Goal: Use online tool/utility: Utilize a website feature to perform a specific function

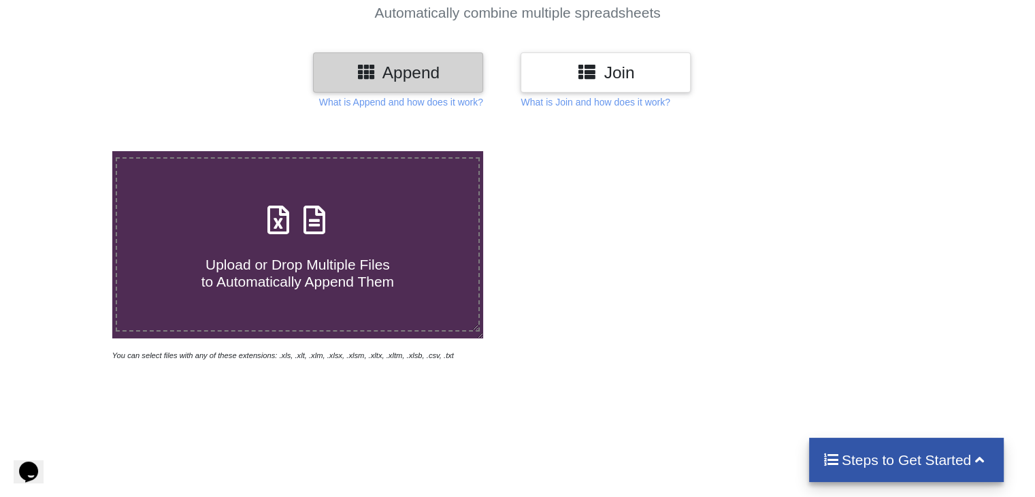
scroll to position [136, 0]
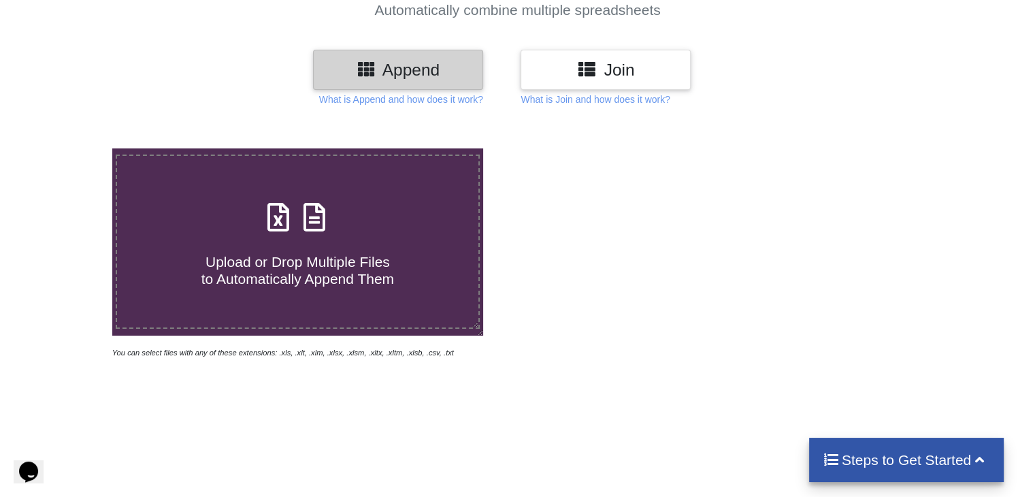
click at [319, 257] on span "Upload or Drop Multiple Files to Automatically Append Them" at bounding box center [297, 270] width 193 height 33
click at [71, 148] on input "Upload or Drop Multiple Files to Automatically Append Them" at bounding box center [71, 148] width 0 height 0
type input "C:\fakepath\Fee Summary Report_Sep 25, 2025, 1_36_12 AM.xlsx"
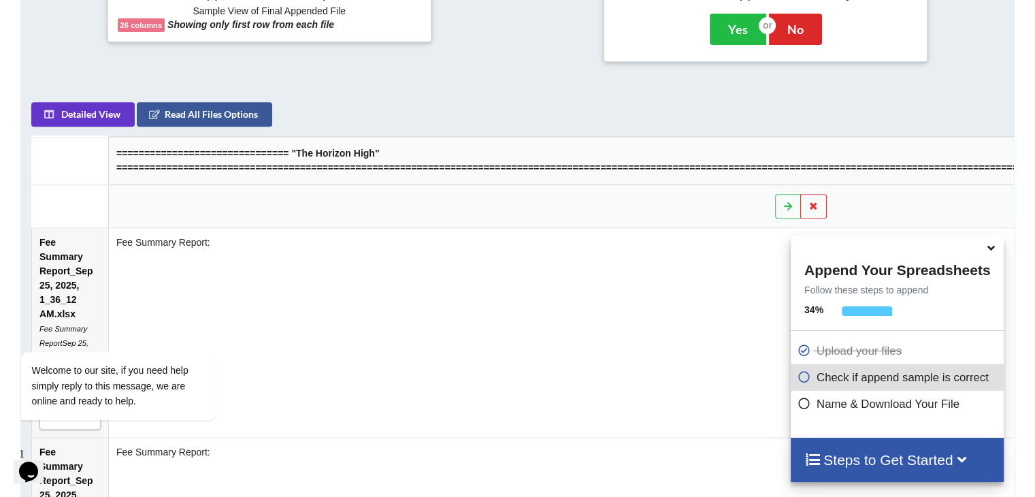
scroll to position [605, 0]
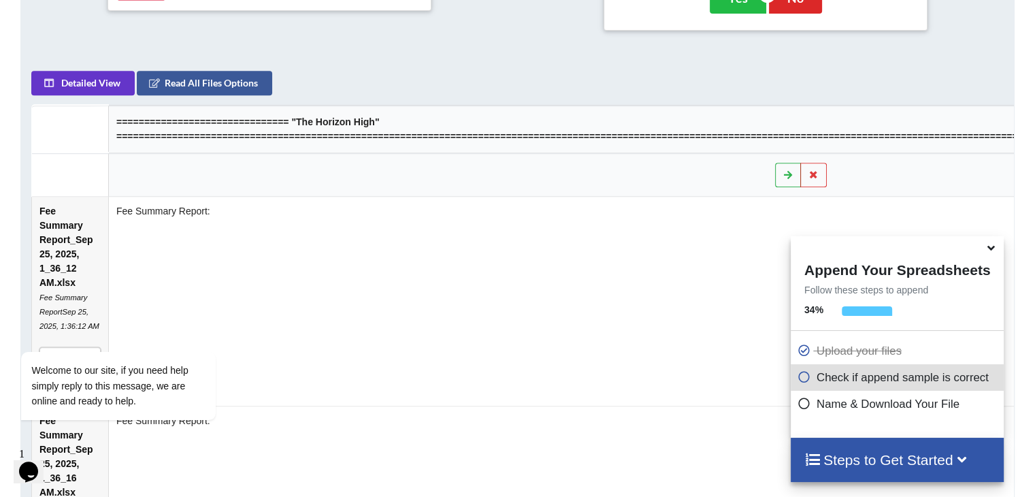
click at [794, 178] on icon at bounding box center [789, 174] width 12 height 8
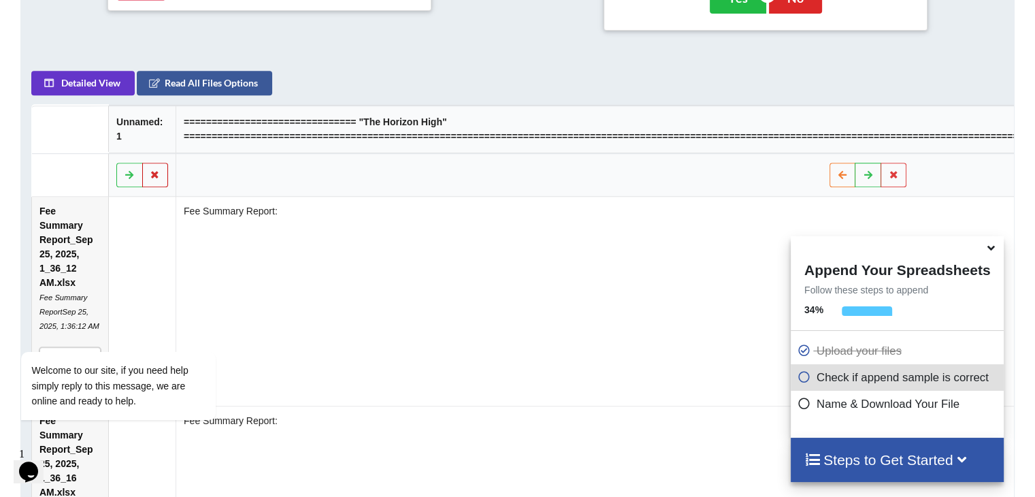
click at [151, 178] on icon at bounding box center [156, 174] width 12 height 8
click at [193, 144] on button "Delete Column" at bounding box center [197, 140] width 91 height 25
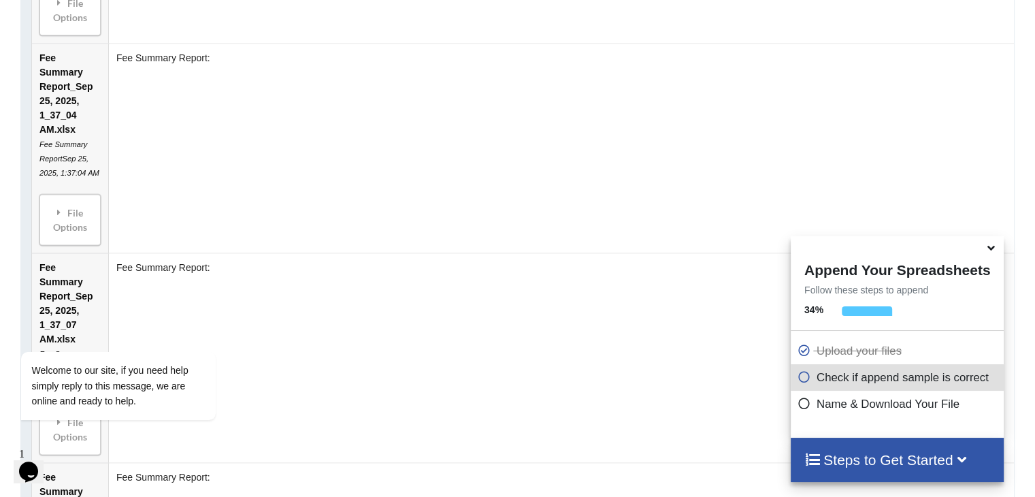
scroll to position [1422, 0]
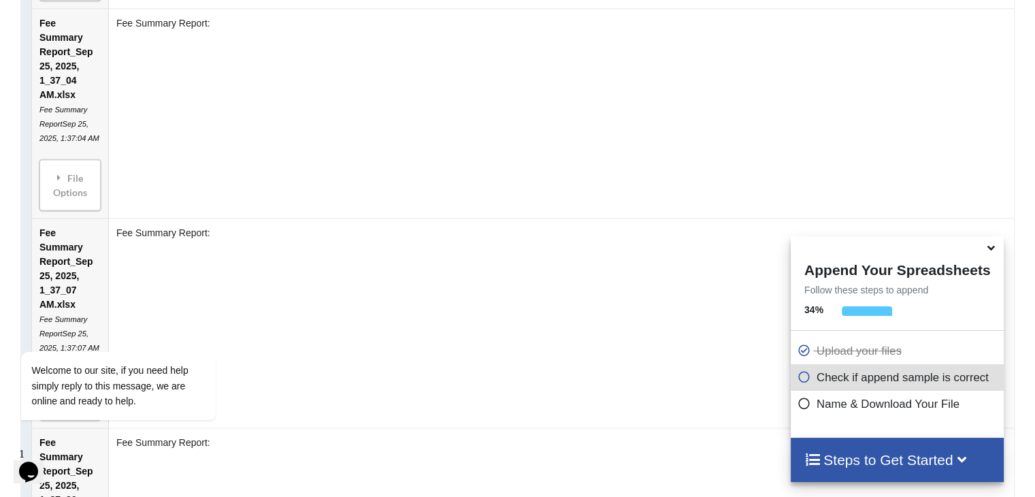
click at [989, 247] on icon at bounding box center [991, 246] width 14 height 12
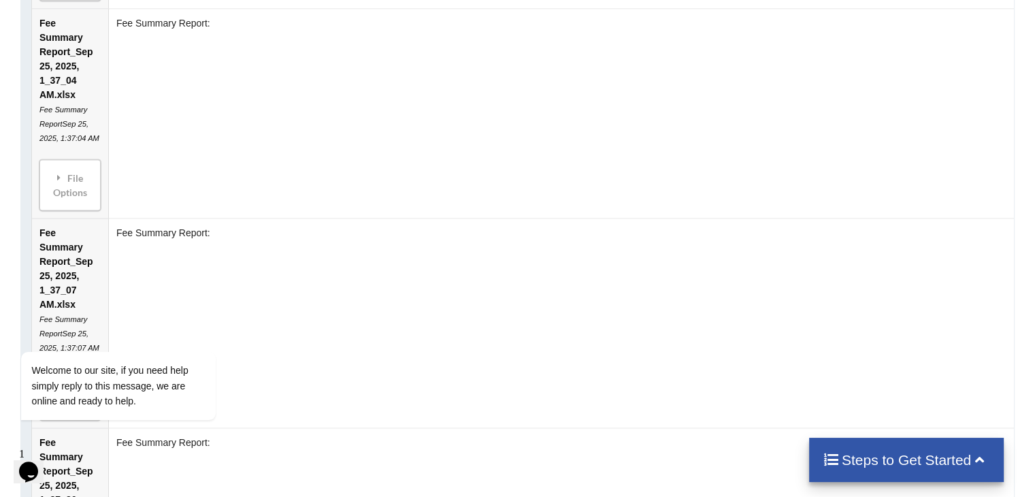
click at [882, 457] on h4 "Steps to Get Started" at bounding box center [907, 459] width 168 height 17
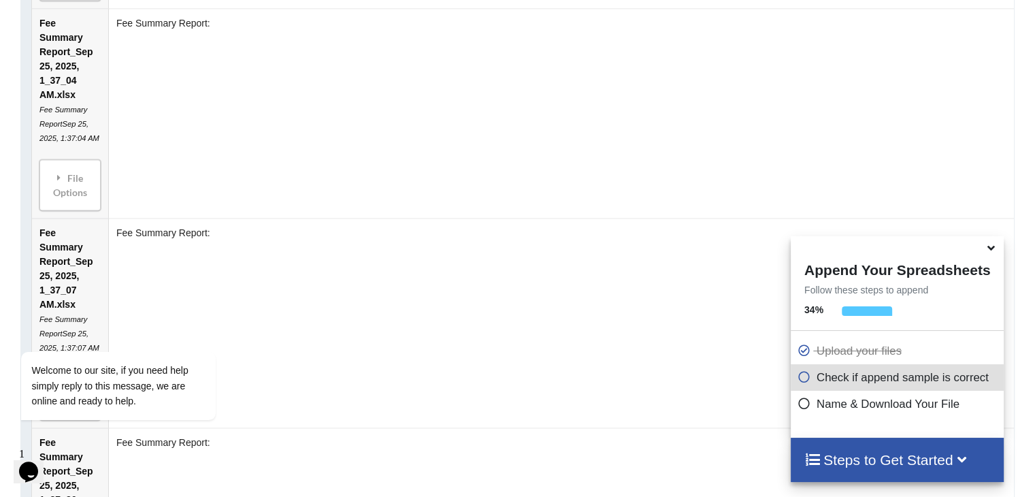
click at [940, 451] on h4 "Steps to Get Started" at bounding box center [897, 459] width 186 height 17
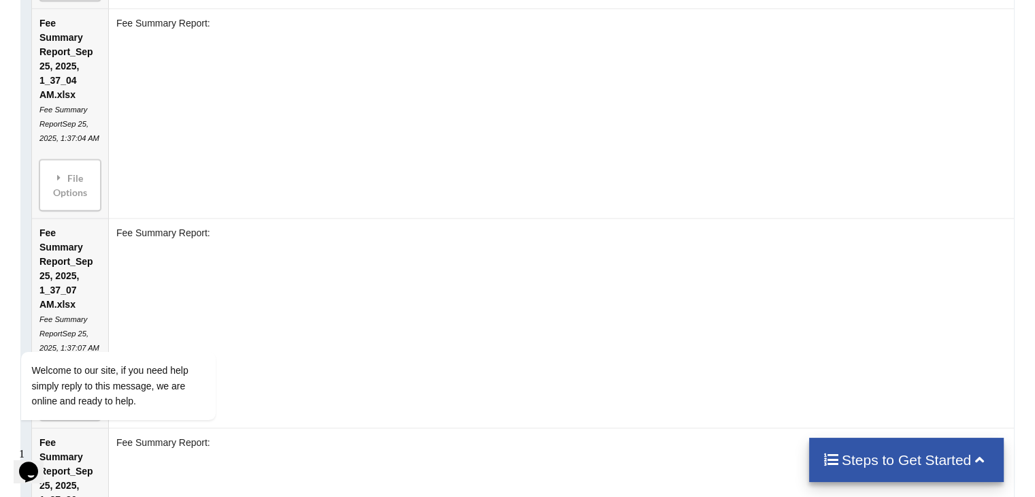
click at [930, 465] on h4 "Steps to Get Started" at bounding box center [907, 459] width 168 height 17
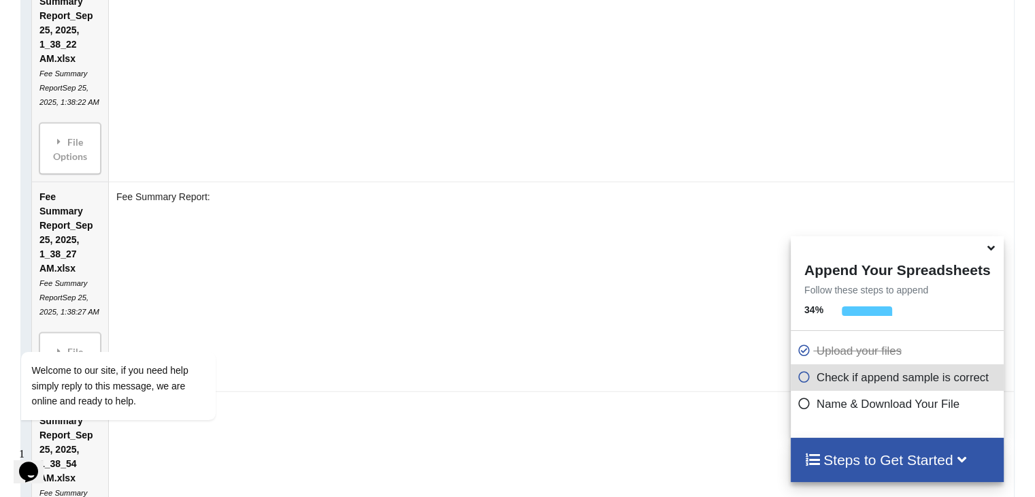
scroll to position [2715, 0]
click at [889, 310] on div at bounding box center [867, 314] width 50 height 17
click at [798, 379] on icon at bounding box center [805, 375] width 14 height 12
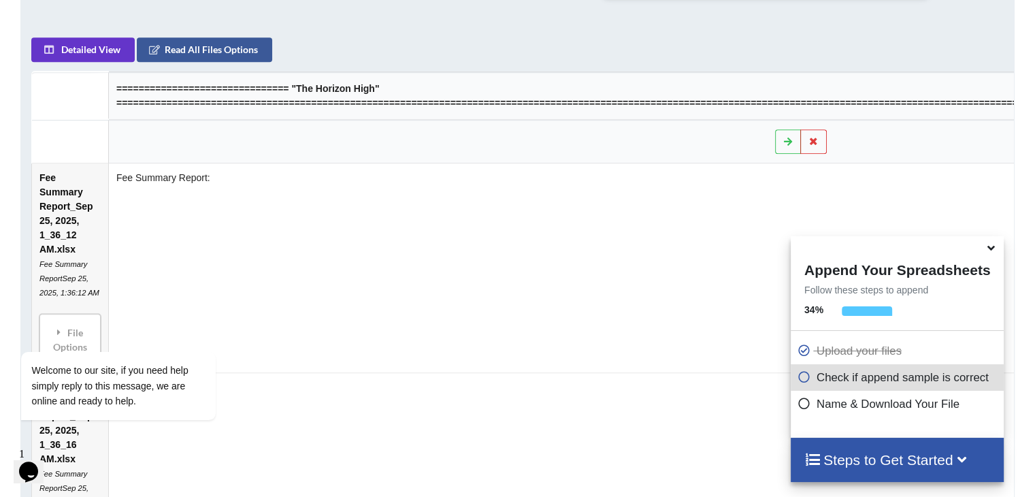
scroll to position [401, 0]
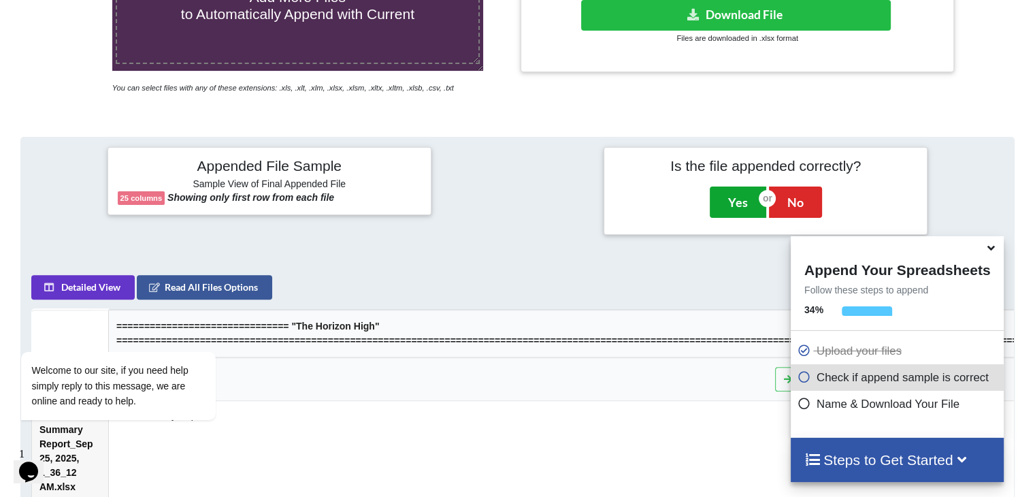
click at [735, 205] on button "Yes" at bounding box center [738, 201] width 56 height 31
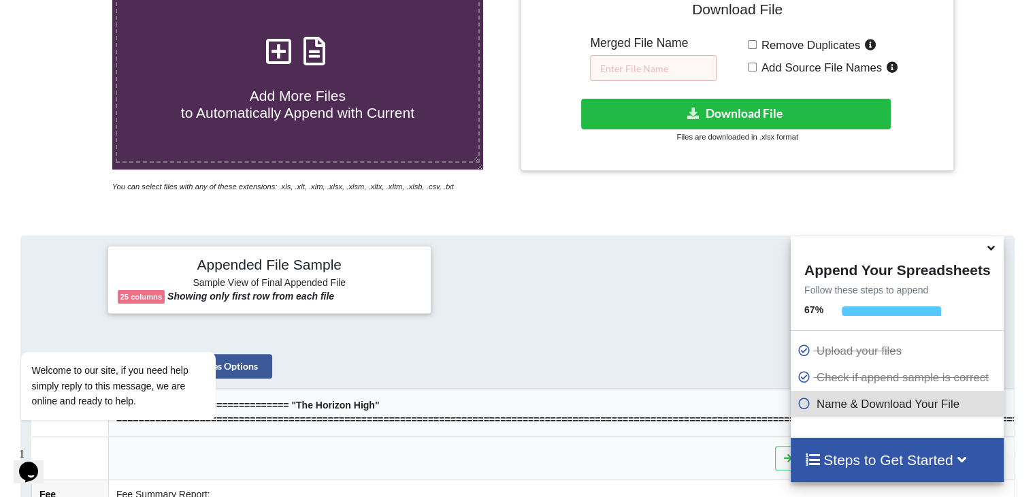
scroll to position [284, 0]
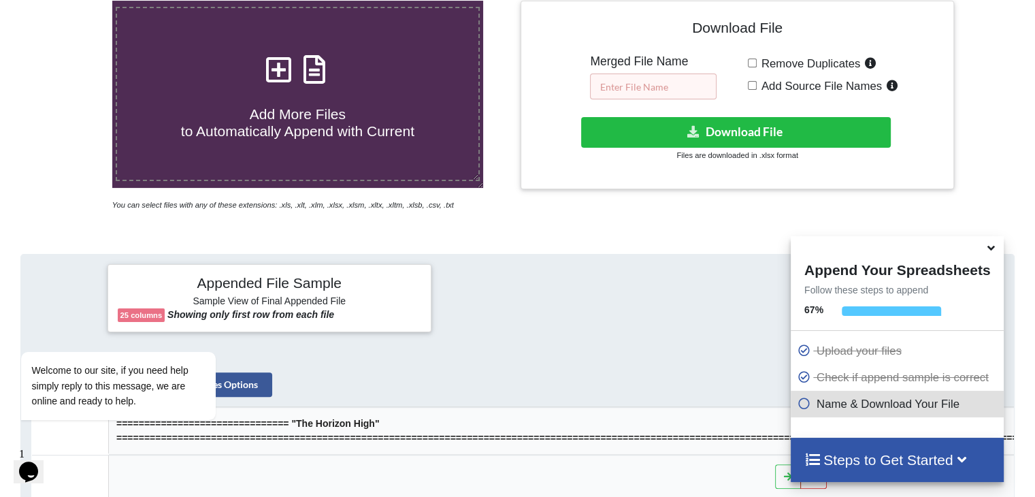
click at [664, 85] on input "text" at bounding box center [653, 87] width 127 height 26
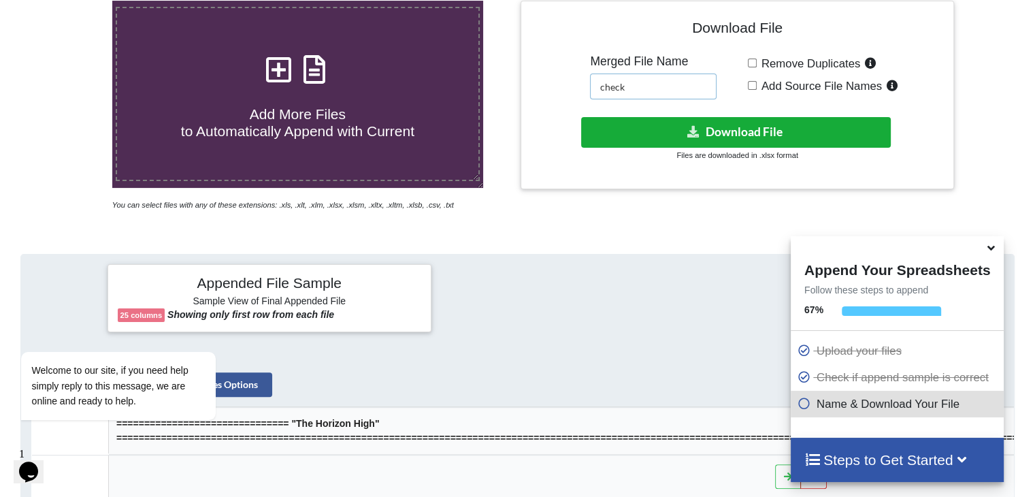
type input "check"
click at [731, 136] on button "Download File" at bounding box center [736, 132] width 310 height 31
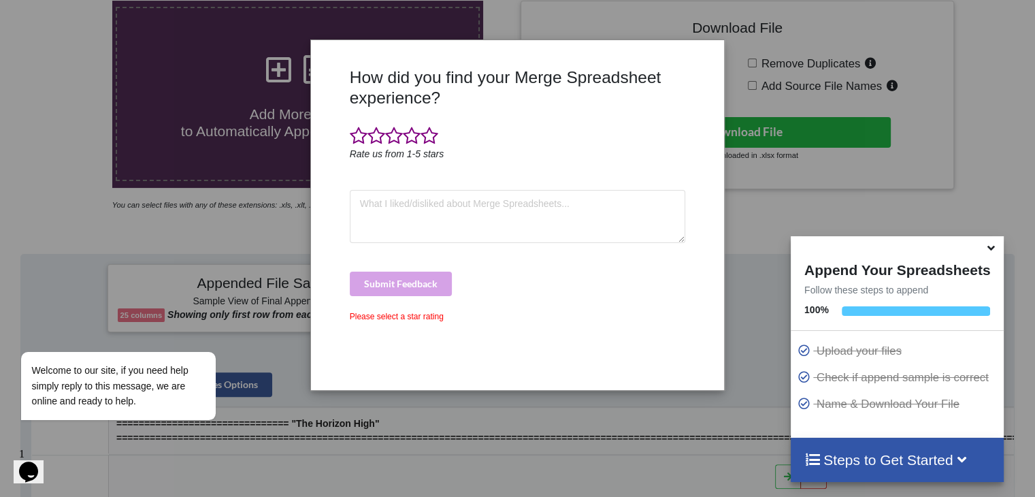
click at [765, 107] on div "How did you find your Merge Spreadsheet experience? Rate us from 1-5 stars Subm…" at bounding box center [517, 248] width 1035 height 497
click at [414, 135] on span at bounding box center [412, 136] width 18 height 19
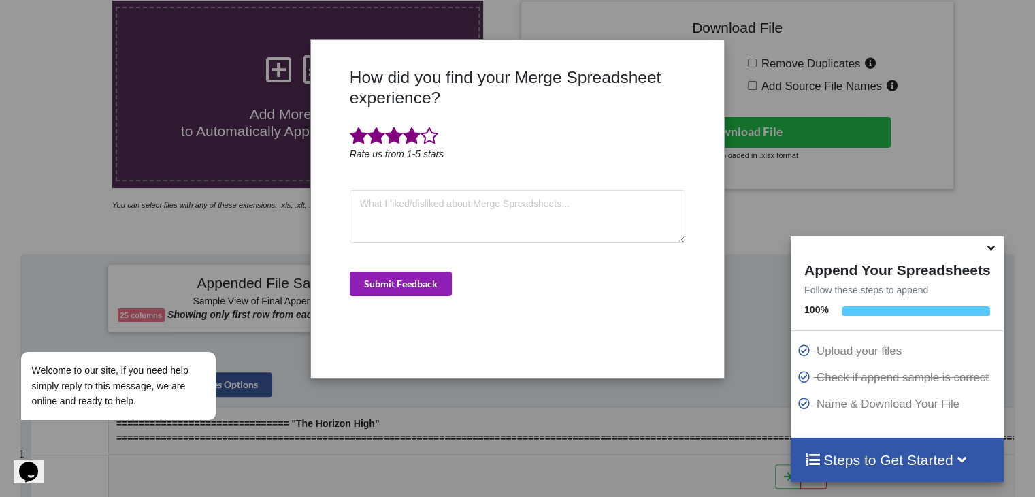
click at [425, 284] on button "Submit Feedback" at bounding box center [401, 284] width 102 height 25
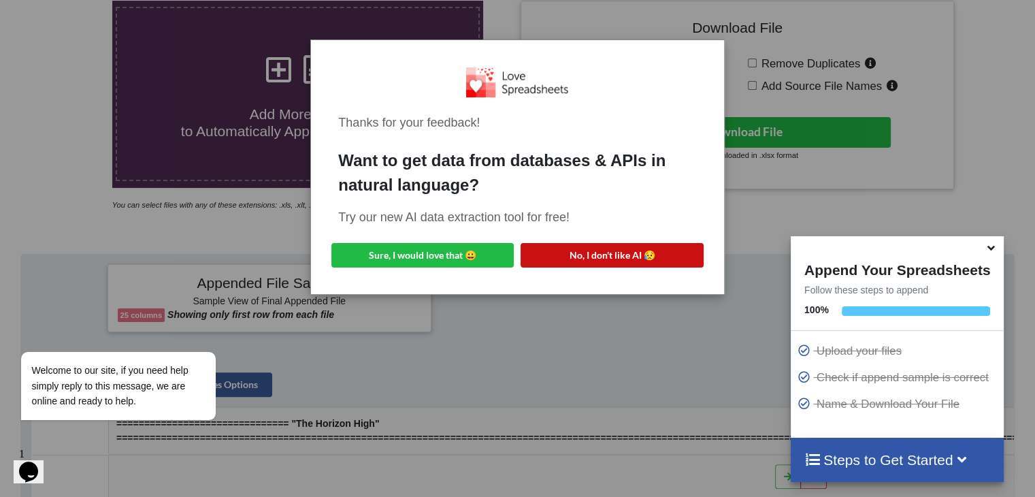
click at [657, 243] on button "No, I don't like AI 😥" at bounding box center [612, 255] width 182 height 25
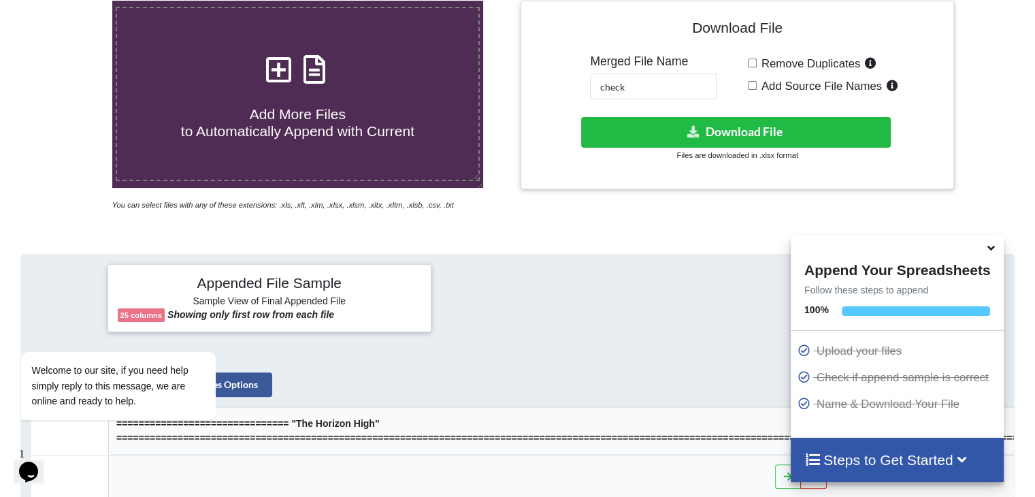
click at [988, 248] on icon at bounding box center [991, 246] width 14 height 12
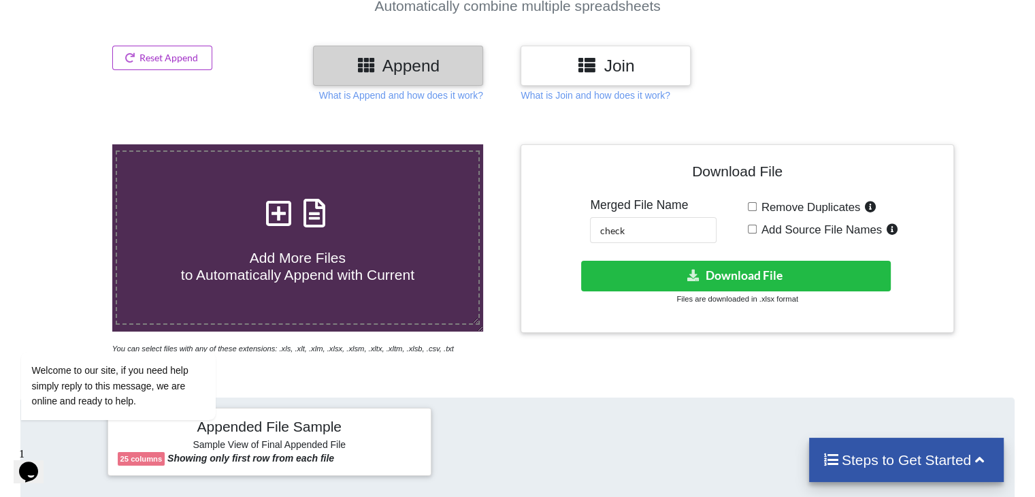
scroll to position [0, 0]
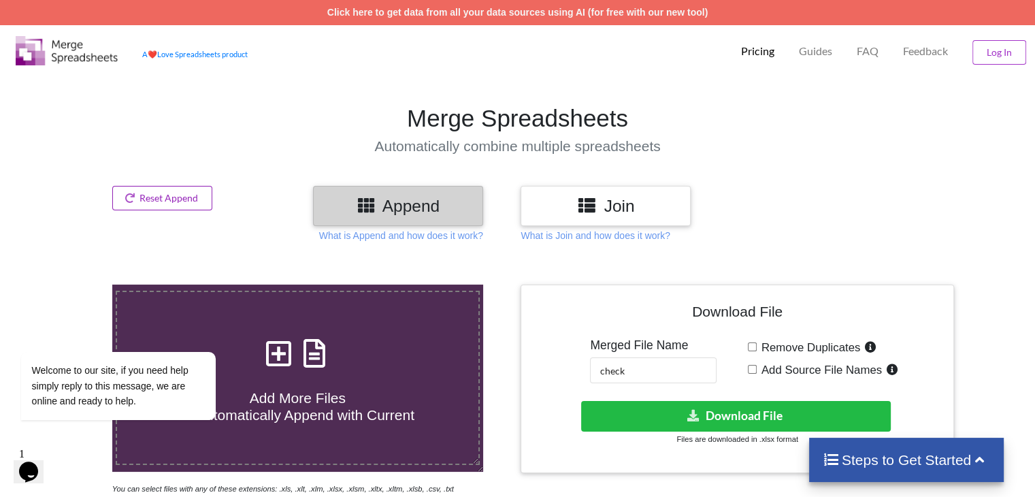
click at [201, 200] on button "Reset Append" at bounding box center [162, 198] width 101 height 25
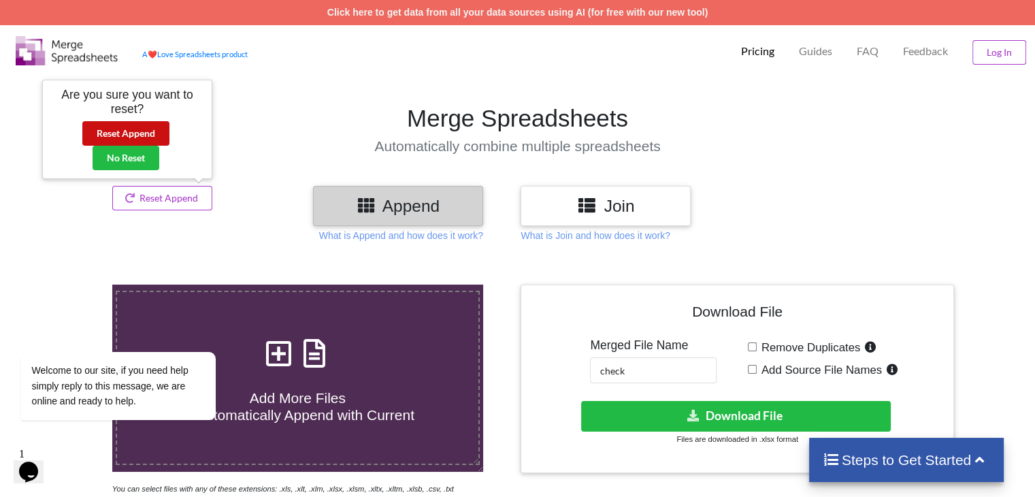
click at [134, 137] on button "Reset Append" at bounding box center [125, 133] width 87 height 25
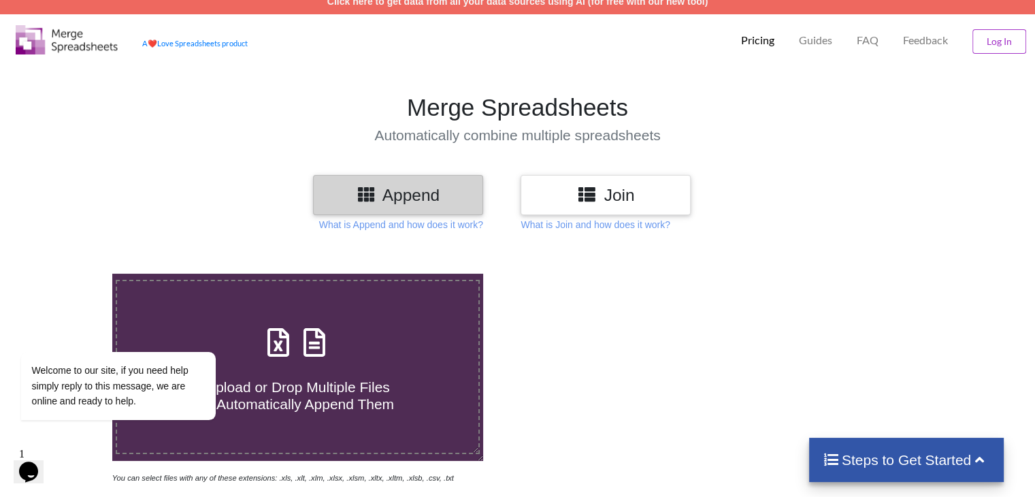
scroll to position [136, 0]
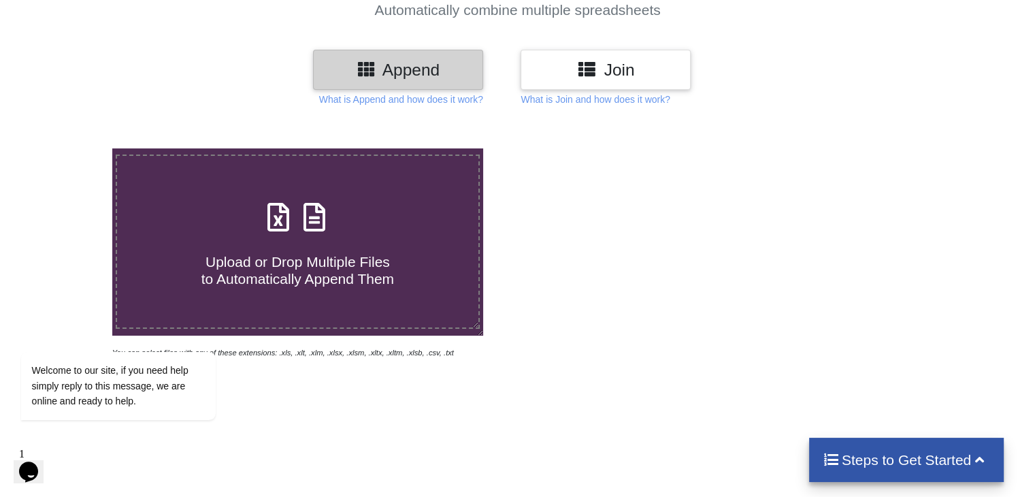
click at [323, 212] on icon at bounding box center [314, 210] width 34 height 29
click at [71, 148] on input "Upload or Drop Multiple Files to Automatically Append Them" at bounding box center [71, 148] width 0 height 0
type input "C:\fakepath\Fee Summary Report_Sep 25, 2025, 1_36_12 AM.xlsx"
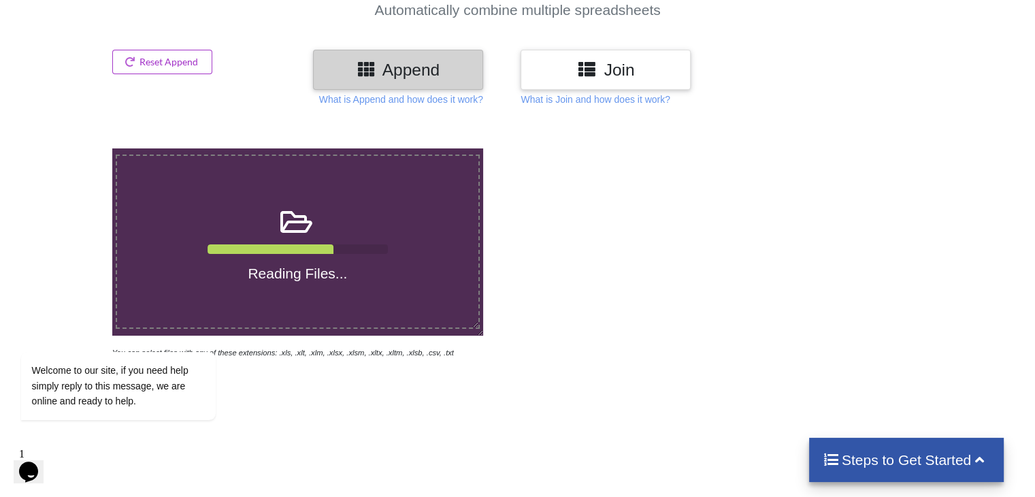
click at [904, 458] on h4 "Steps to Get Started" at bounding box center [907, 459] width 168 height 17
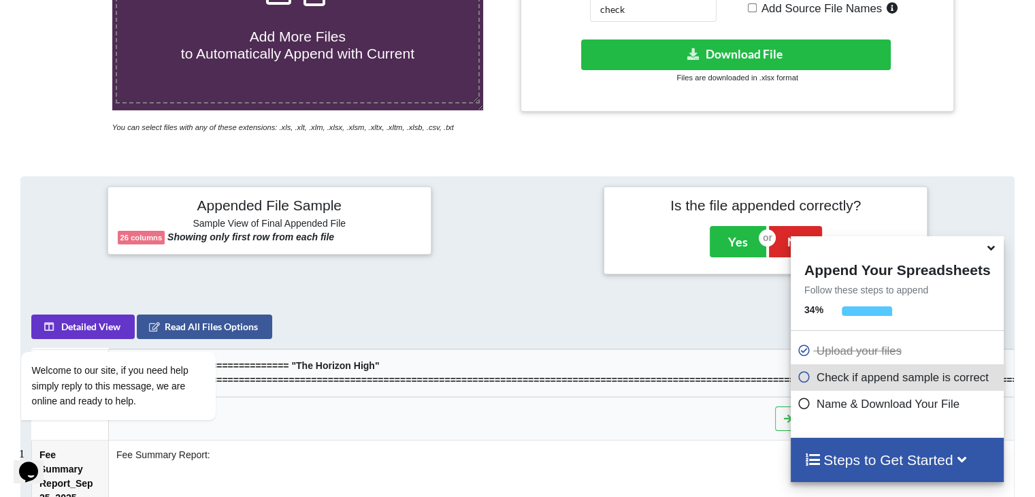
scroll to position [265, 0]
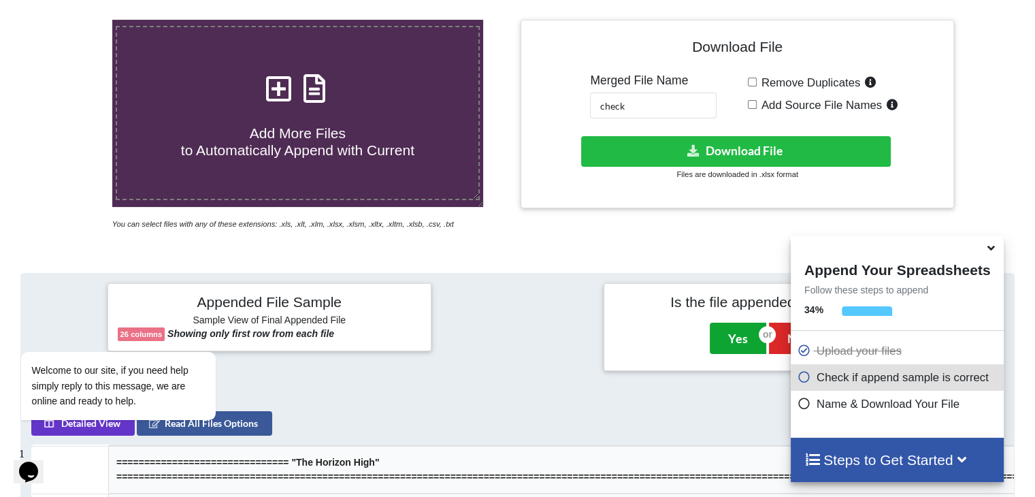
click at [734, 329] on button "Yes" at bounding box center [738, 338] width 56 height 31
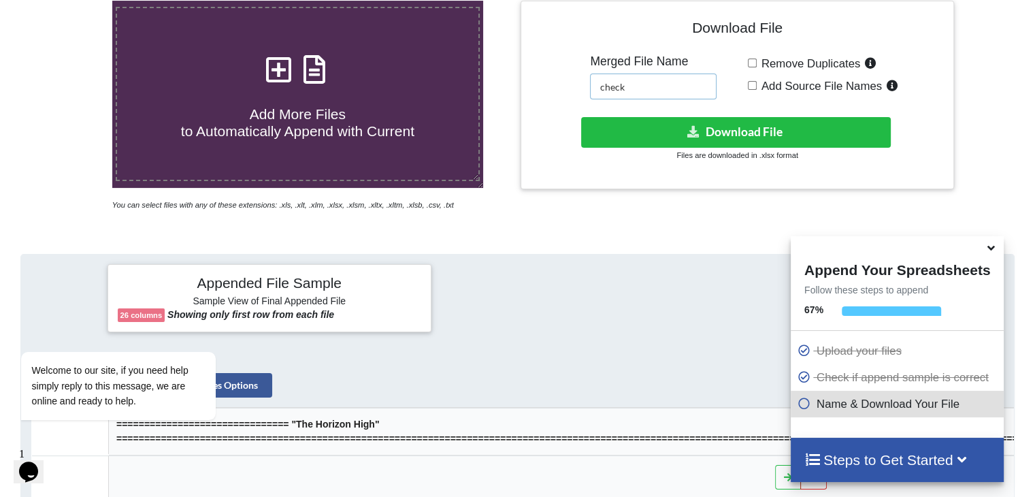
click at [653, 88] on input "check" at bounding box center [653, 87] width 127 height 26
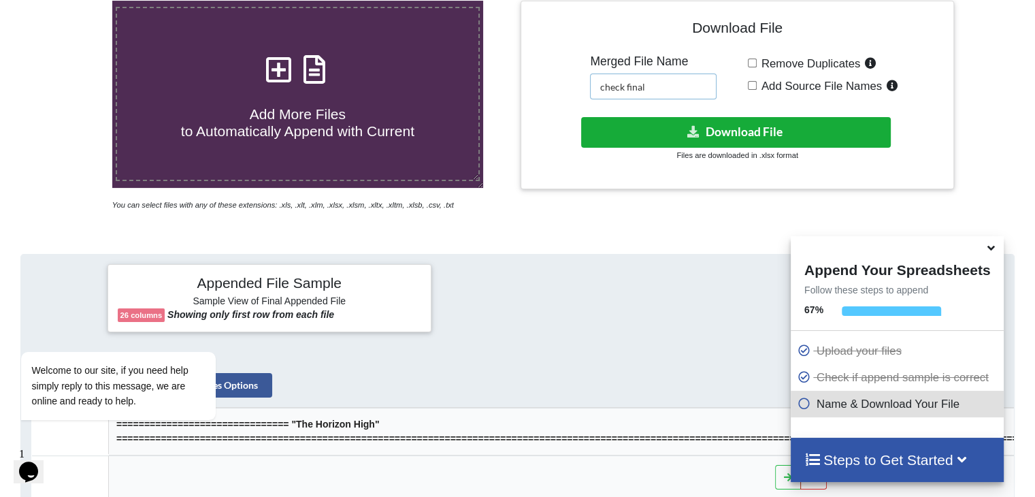
type input "check final"
click at [646, 117] on button "Download File" at bounding box center [736, 132] width 310 height 31
